Goal: Task Accomplishment & Management: Use online tool/utility

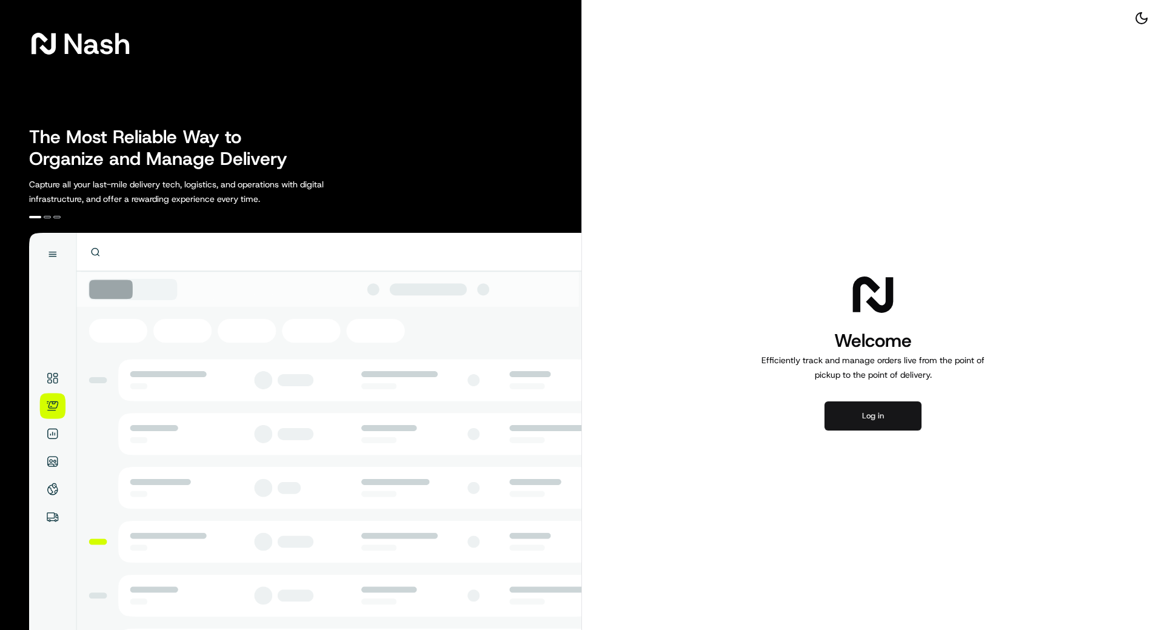
click at [875, 406] on button "Log in" at bounding box center [873, 415] width 97 height 29
